Goal: Find specific page/section: Find specific page/section

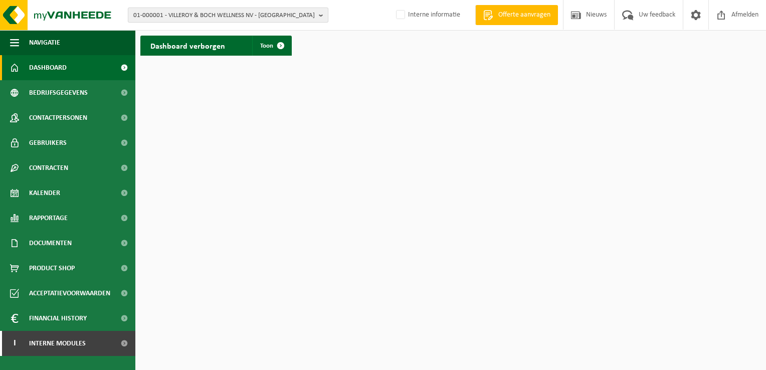
click at [146, 21] on span "01-000001 - VILLEROY & BOCH WELLNESS NV - ROESELARE" at bounding box center [224, 15] width 182 height 15
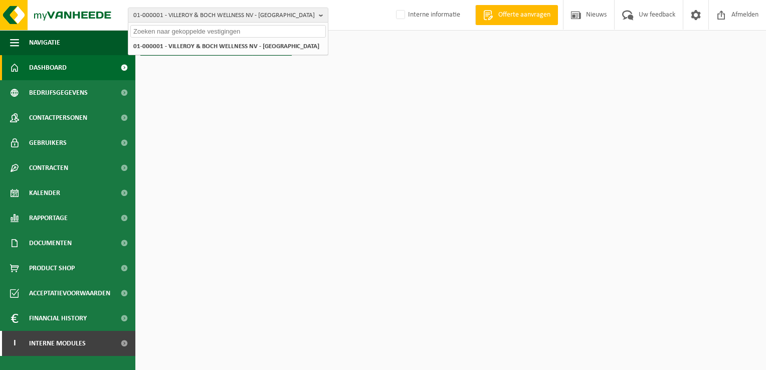
click at [160, 34] on input "text" at bounding box center [228, 31] width 196 height 13
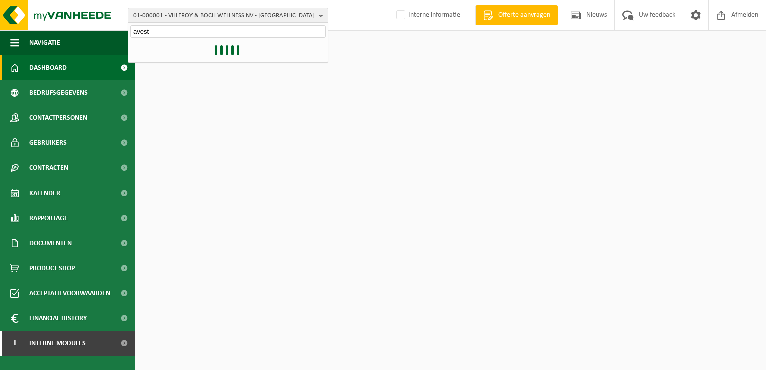
type input "avesta"
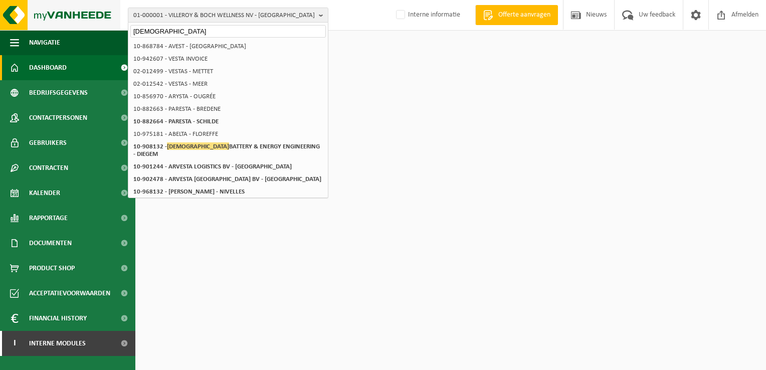
drag, startPoint x: 166, startPoint y: 31, endPoint x: 108, endPoint y: 29, distance: 57.7
click at [108, 29] on div "01-000001 - VILLEROY & BOCH WELLNESS NV - ROESELARE avesta 01-000001 - VILLEROY…" at bounding box center [383, 15] width 766 height 31
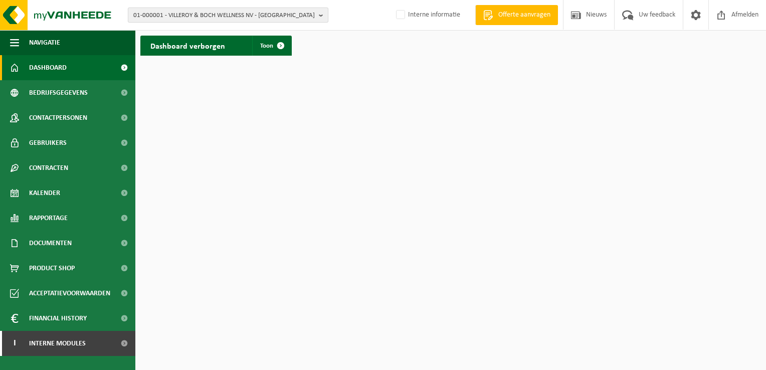
click at [171, 9] on span "01-000001 - VILLEROY & BOCH WELLNESS NV - ROESELARE" at bounding box center [224, 15] width 182 height 15
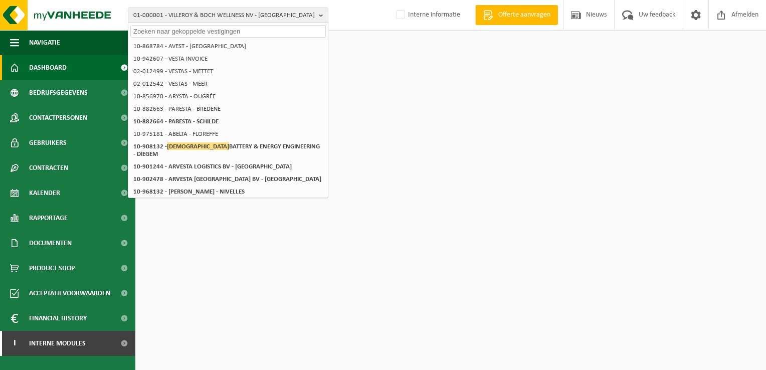
click at [171, 30] on input "text" at bounding box center [228, 31] width 196 height 13
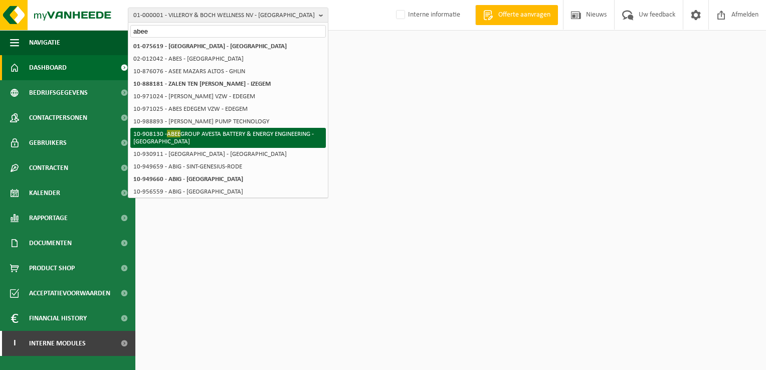
type input "abee"
click at [186, 133] on li "10-908130 - ABEE GROUP AVESTA BATTERY & ENERGY ENGINEERING - NINOVE" at bounding box center [228, 138] width 196 height 20
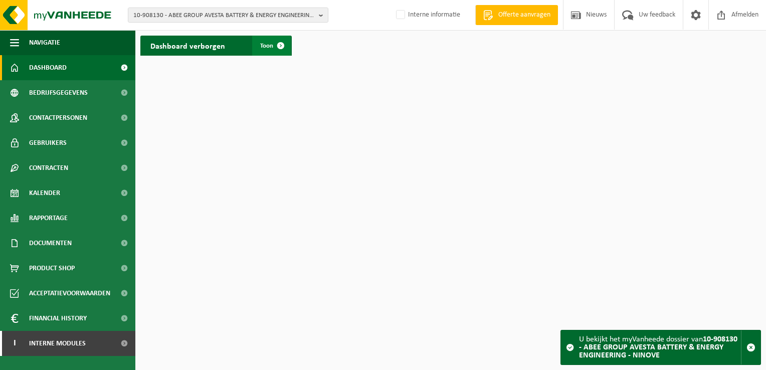
click at [275, 46] on span at bounding box center [281, 46] width 20 height 20
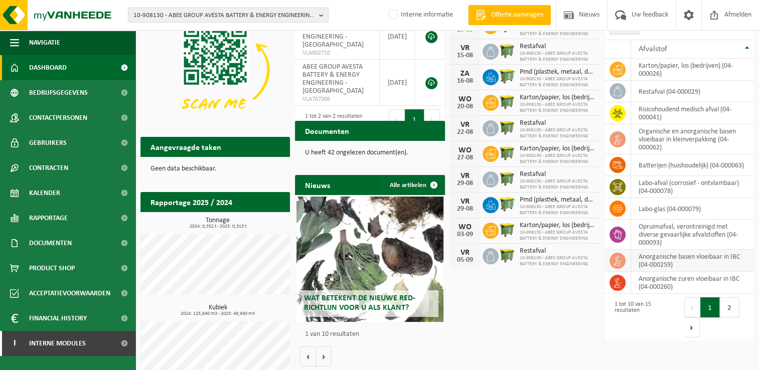
scroll to position [42, 0]
click at [730, 312] on button "2" at bounding box center [730, 307] width 20 height 20
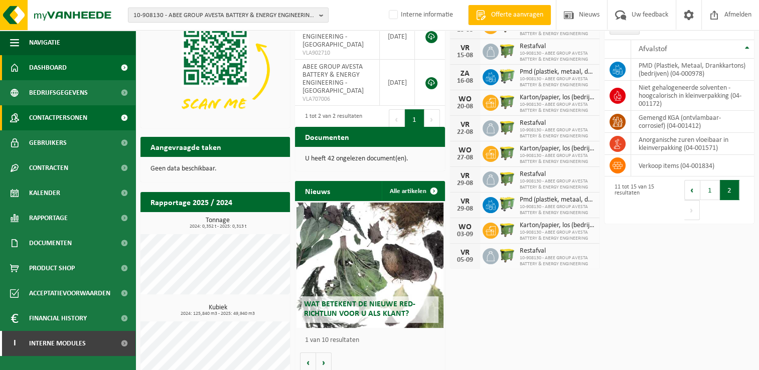
click at [71, 121] on span "Contactpersonen" at bounding box center [58, 117] width 58 height 25
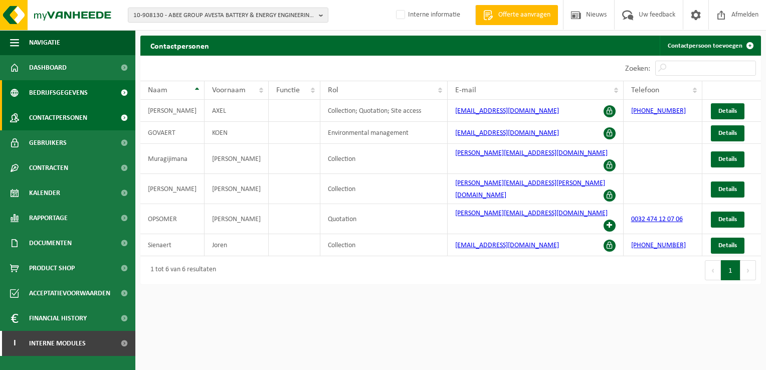
click at [51, 99] on span "Bedrijfsgegevens" at bounding box center [58, 92] width 59 height 25
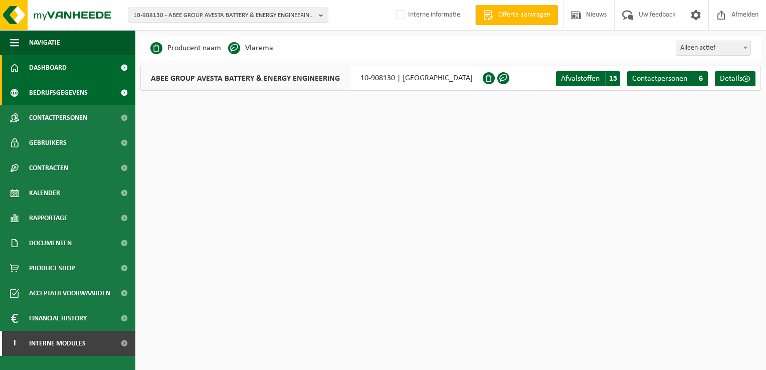
click at [66, 67] on link "Dashboard" at bounding box center [67, 67] width 135 height 25
